Goal: Transaction & Acquisition: Purchase product/service

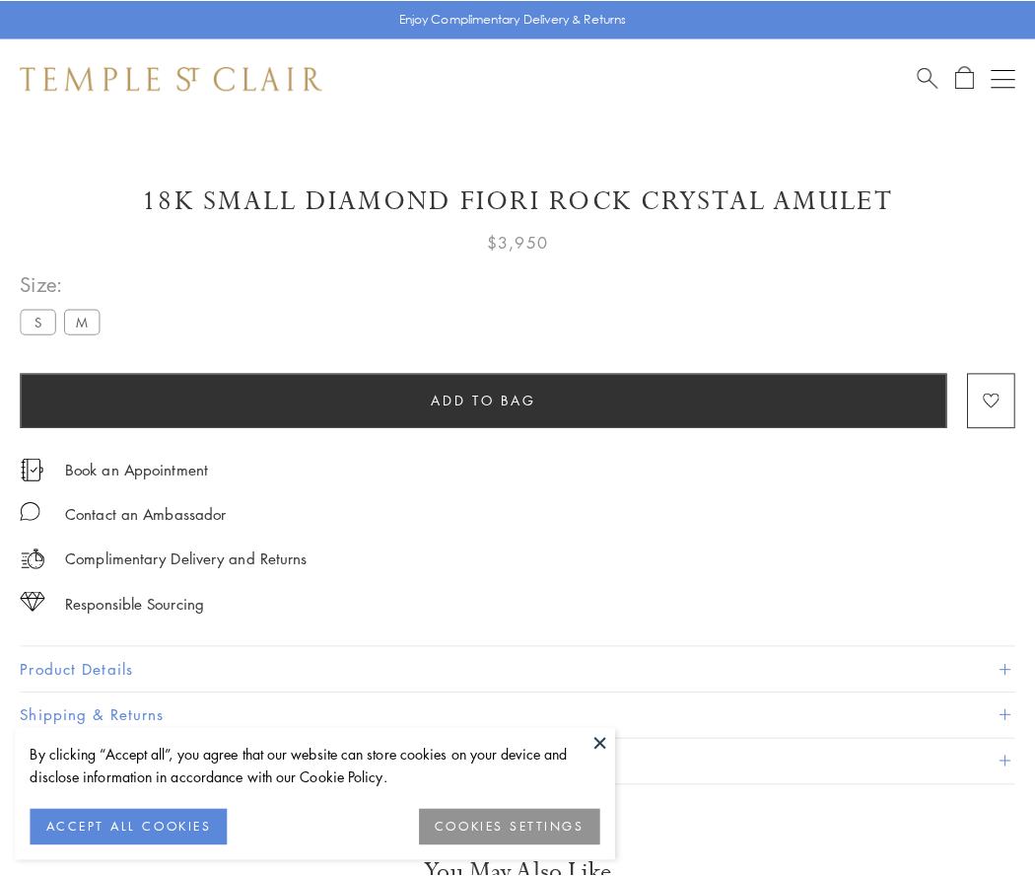
scroll to position [18, 0]
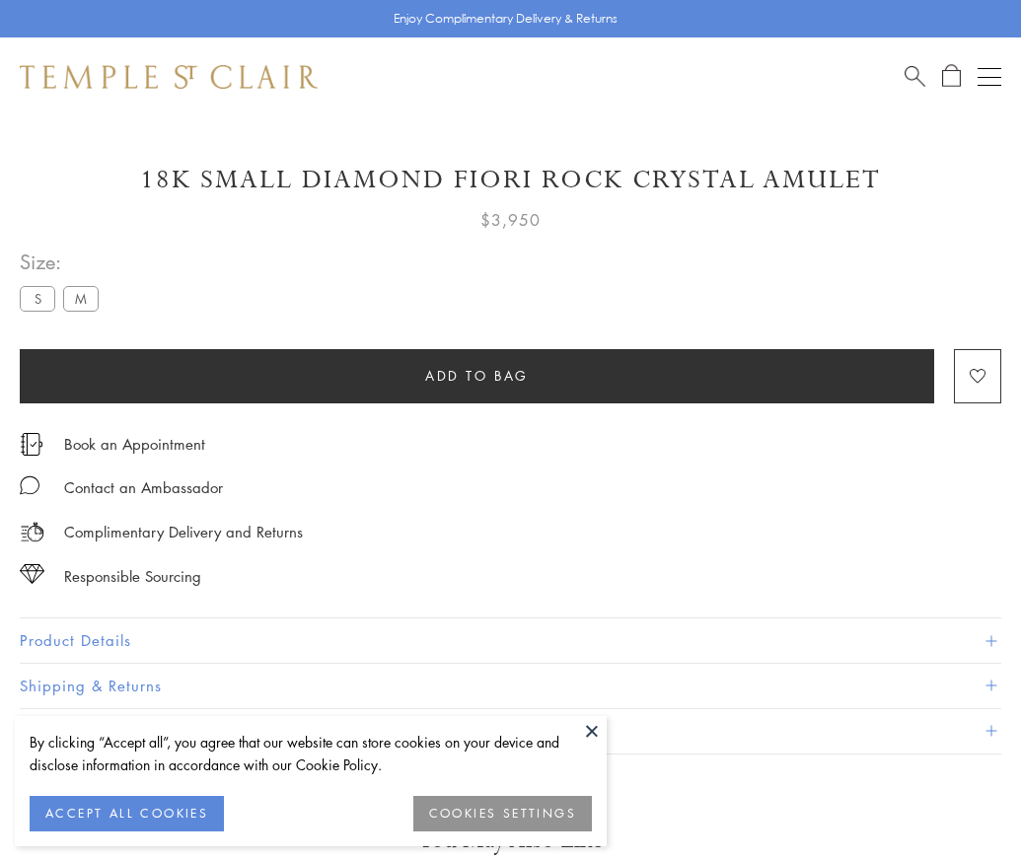
click at [476, 375] on span "Add to bag" at bounding box center [477, 376] width 104 height 22
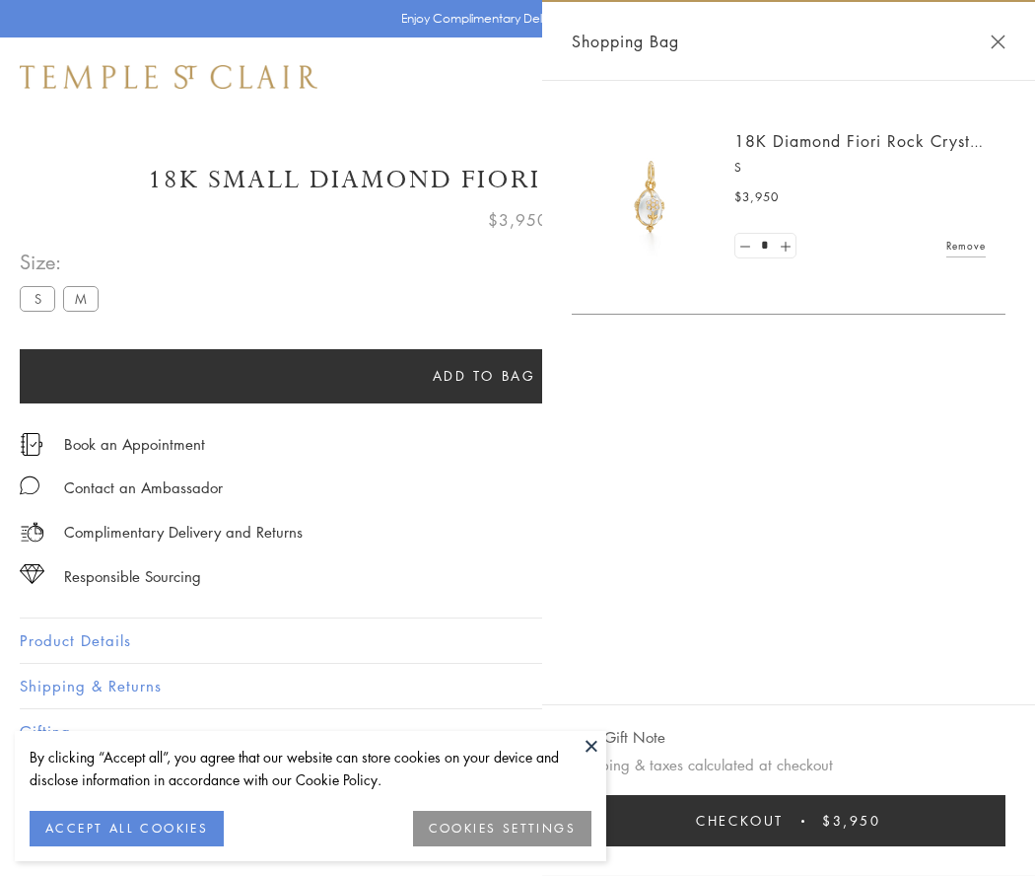
click at [886, 820] on button "Checkout $3,950" at bounding box center [789, 820] width 434 height 51
